Goal: Task Accomplishment & Management: Manage account settings

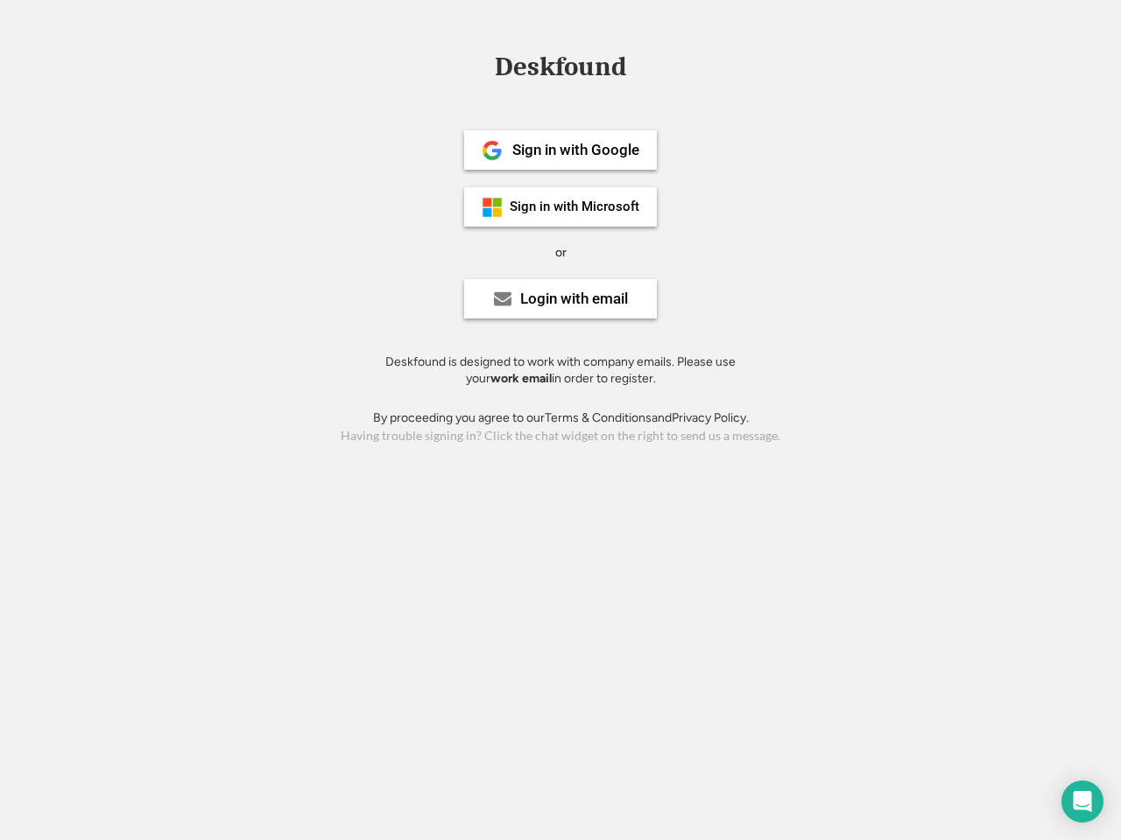
click at [560, 250] on div "or" at bounding box center [560, 253] width 11 height 18
click at [560, 70] on div "Deskfound" at bounding box center [560, 66] width 149 height 27
click at [479, 66] on div "Deskfound" at bounding box center [560, 69] width 1121 height 33
click at [560, 70] on div "Deskfound" at bounding box center [560, 66] width 149 height 27
click at [560, 252] on div "or" at bounding box center [560, 253] width 11 height 18
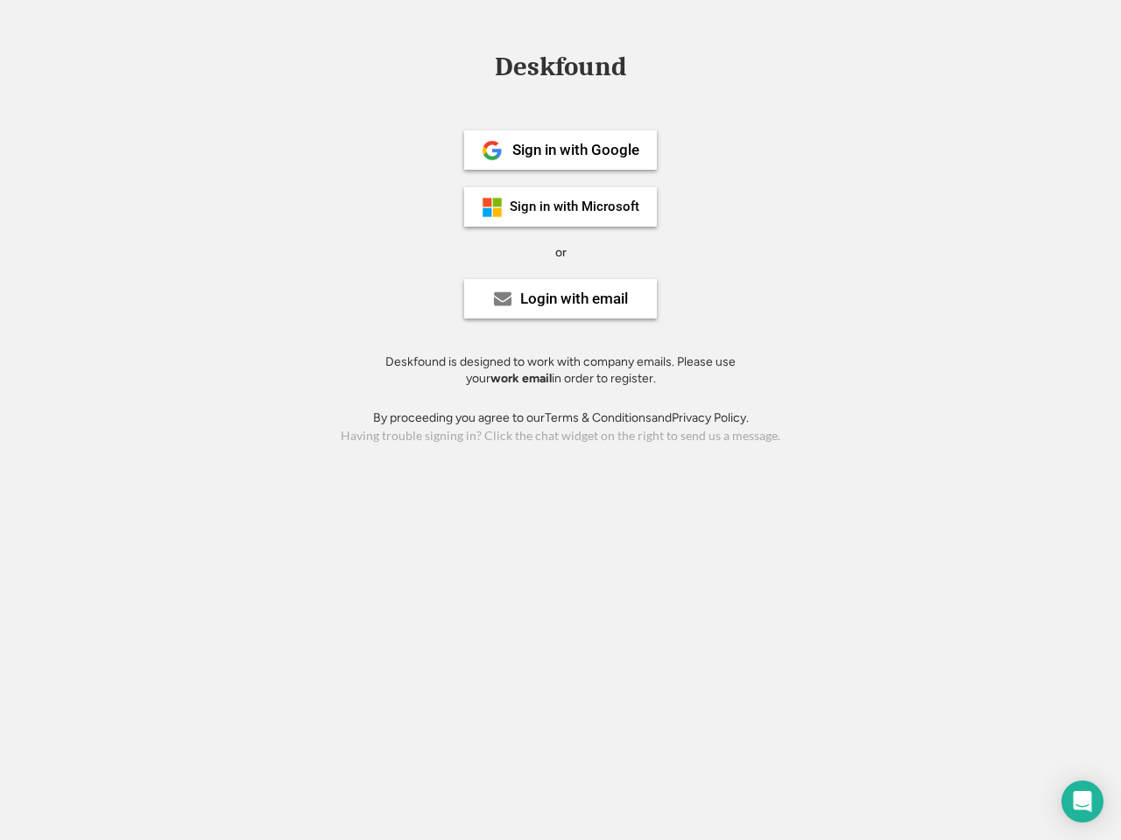
click at [560, 150] on div "Sign in with Google" at bounding box center [575, 150] width 127 height 15
click at [575, 150] on div "Sign in with Google" at bounding box center [575, 150] width 127 height 15
click at [492, 151] on img at bounding box center [492, 150] width 21 height 21
click at [560, 207] on div "Sign in with Microsoft" at bounding box center [575, 206] width 130 height 13
click at [575, 207] on div "Sign in with Microsoft" at bounding box center [575, 206] width 130 height 13
